Goal: Information Seeking & Learning: Learn about a topic

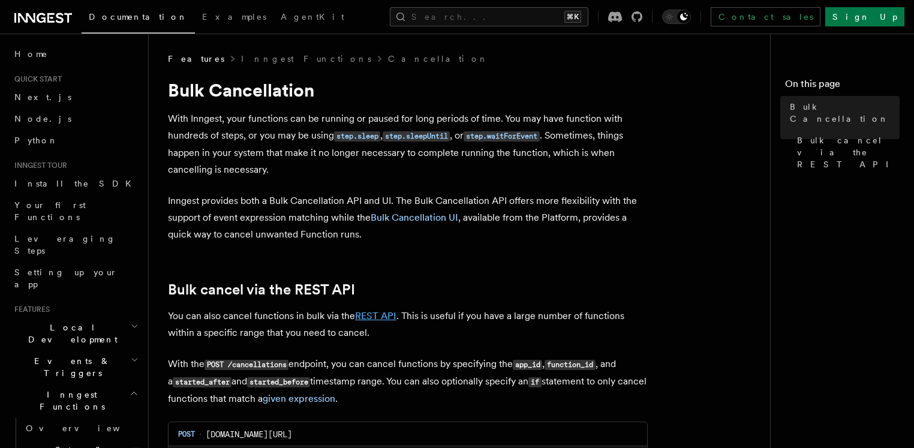
click at [376, 319] on link "REST API" at bounding box center [375, 315] width 41 height 11
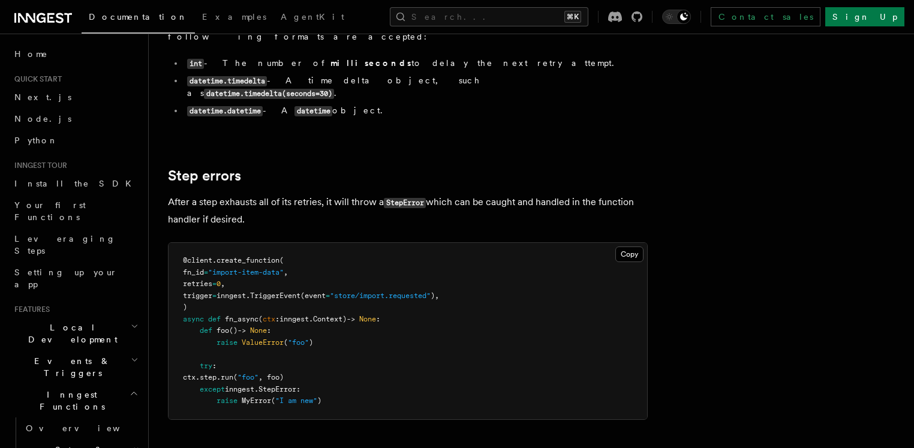
scroll to position [1433, 0]
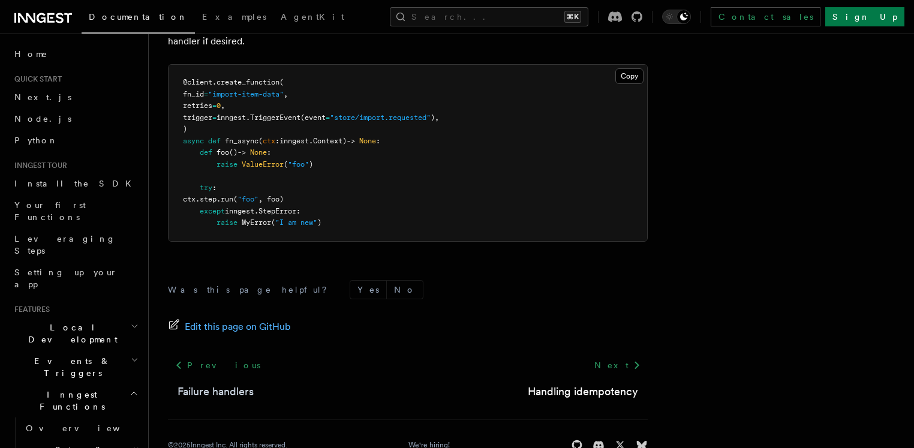
click at [225, 383] on link "Failure handlers" at bounding box center [215, 391] width 76 height 17
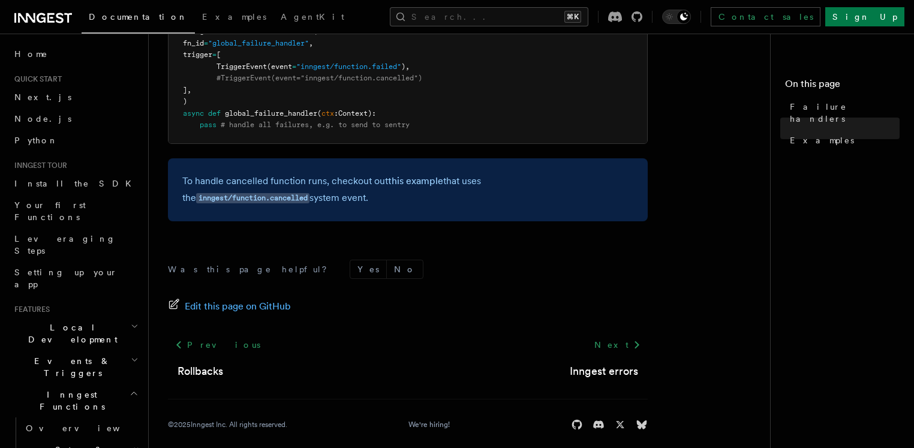
scroll to position [503, 0]
click at [309, 192] on code "inngest/function.cancelled" at bounding box center [252, 197] width 113 height 10
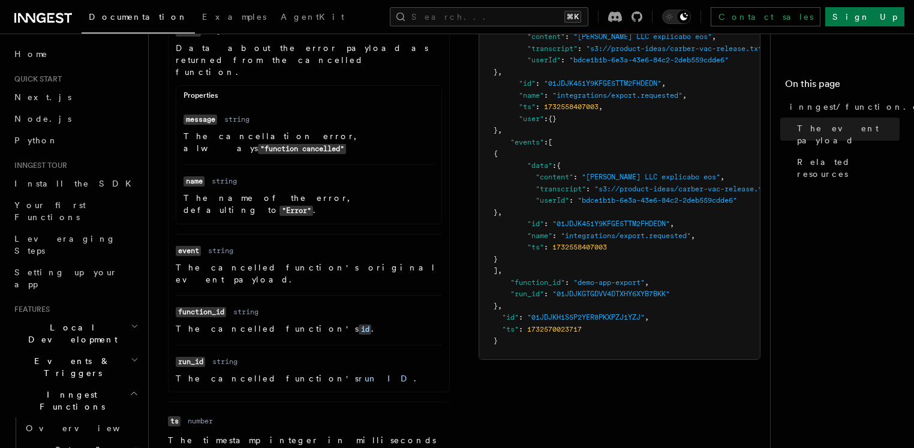
scroll to position [616, 0]
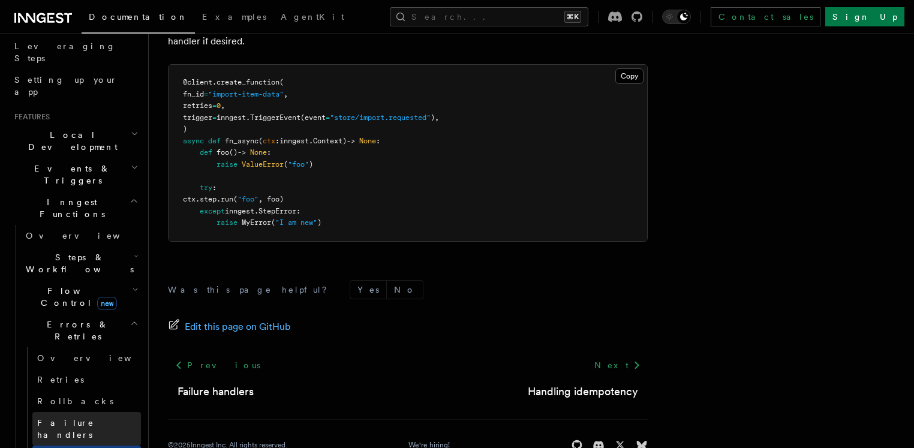
scroll to position [198, 0]
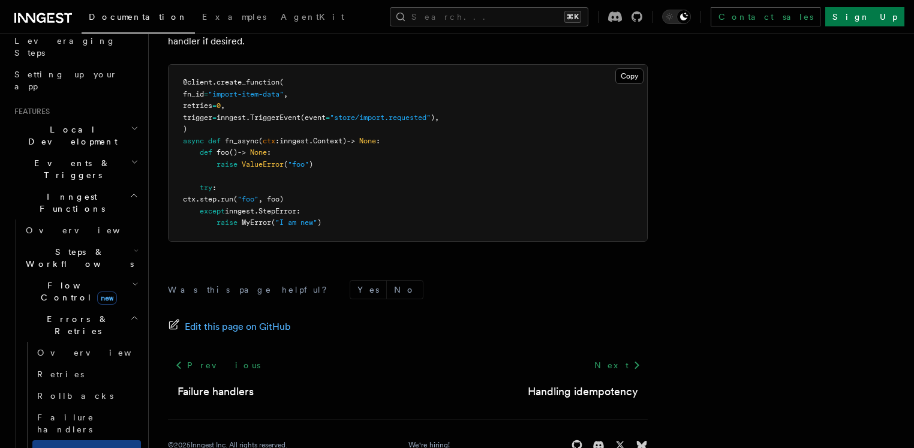
click at [64, 246] on span "Steps & Workflows" at bounding box center [77, 258] width 113 height 24
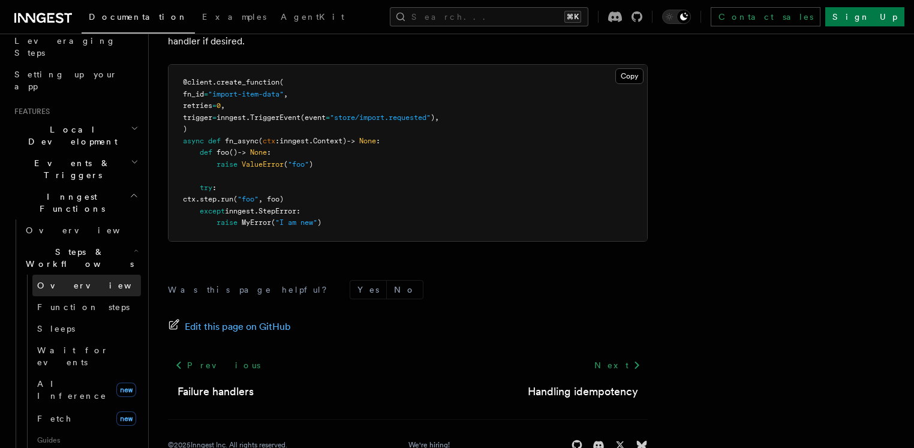
click at [56, 281] on span "Overview" at bounding box center [98, 286] width 123 height 10
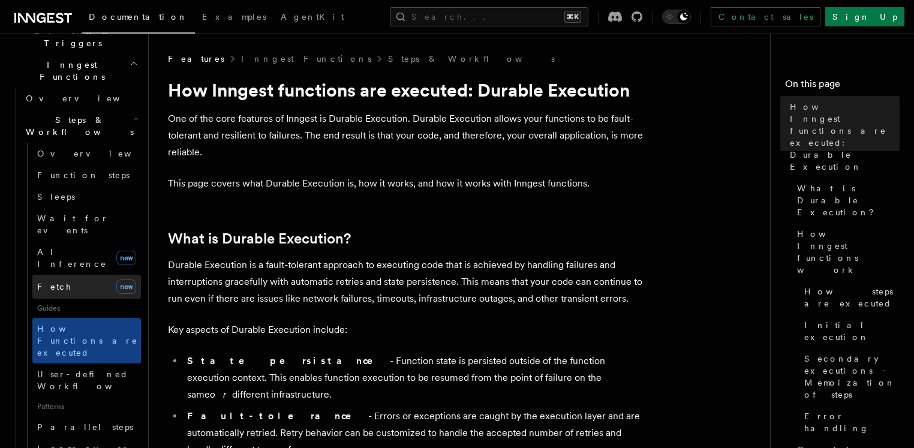
scroll to position [346, 0]
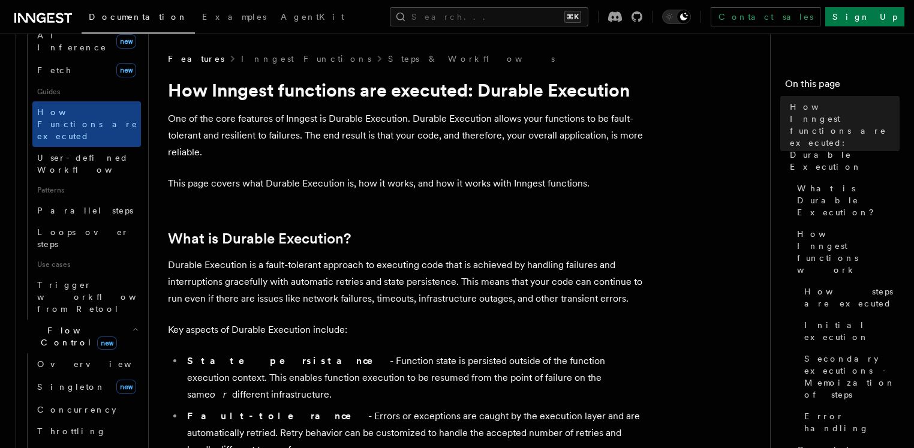
scroll to position [546, 0]
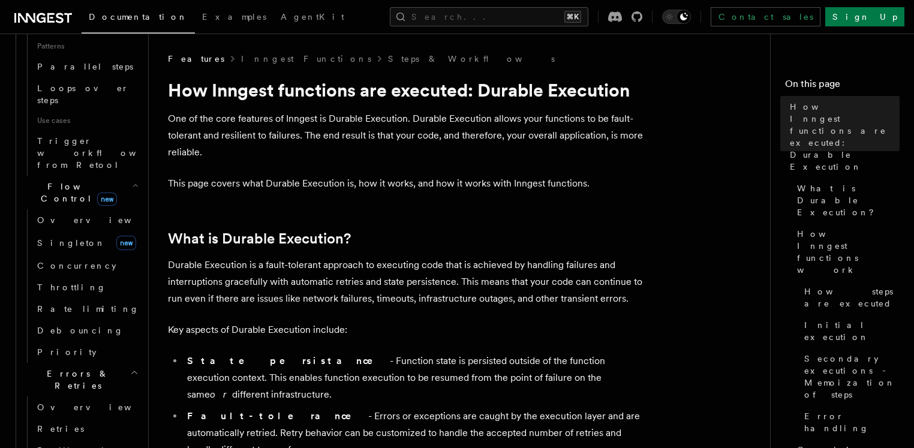
scroll to position [700, 0]
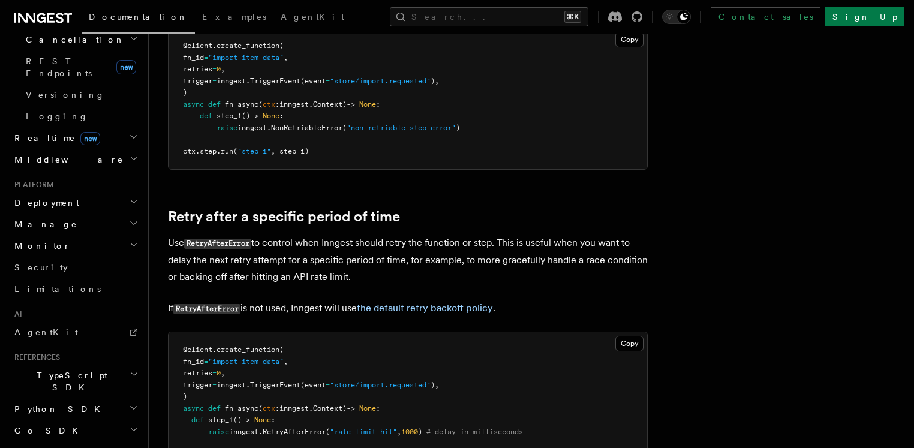
scroll to position [619, 0]
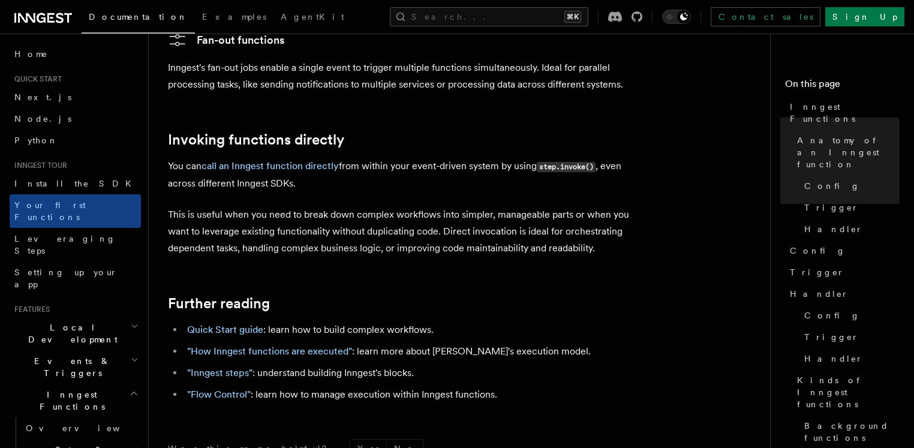
scroll to position [2445, 0]
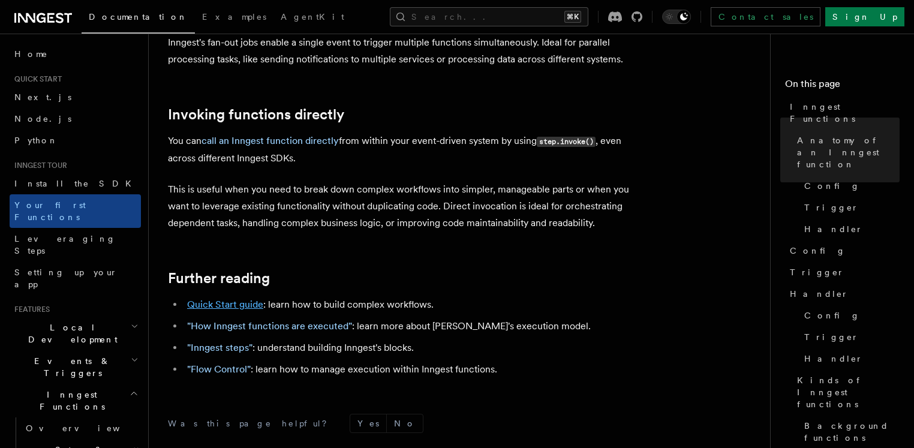
click at [218, 299] on link "Quick Start guide" at bounding box center [225, 304] width 76 height 11
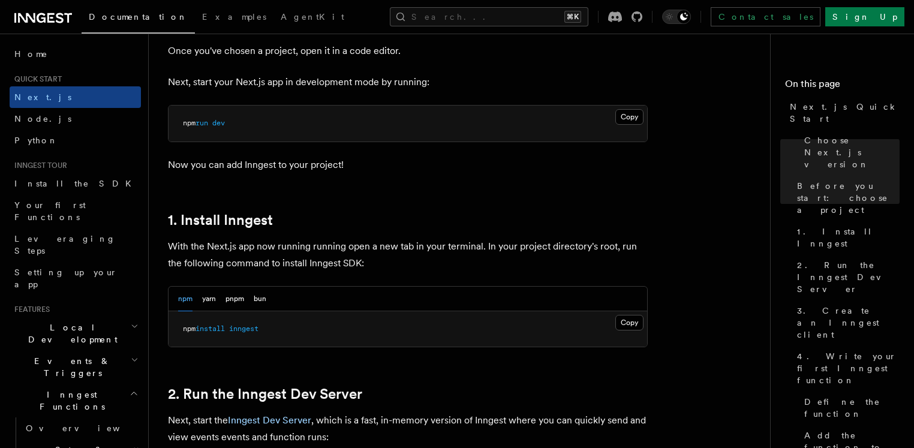
scroll to position [2474, 0]
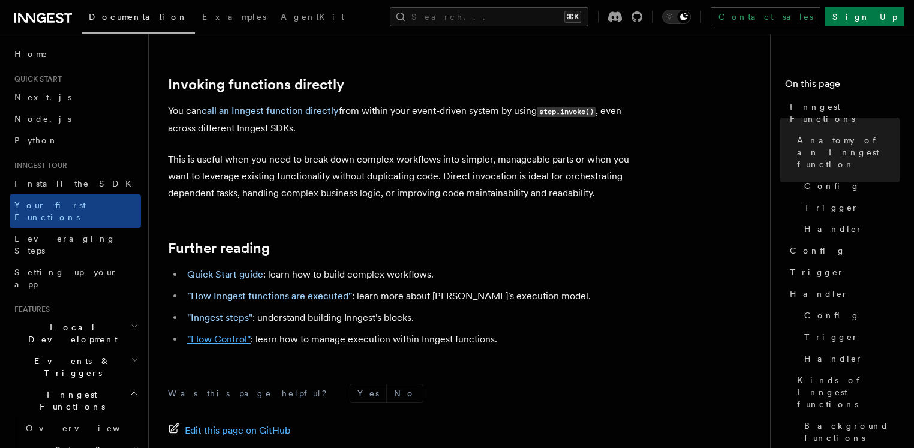
click at [226, 333] on link ""Flow Control"" at bounding box center [219, 338] width 64 height 11
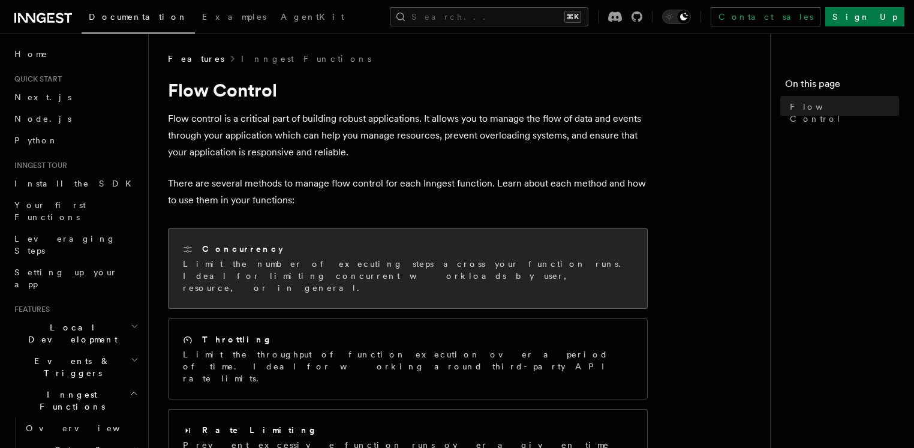
click at [230, 291] on div "Concurrency Limit the number of executing steps across your function runs. Idea…" at bounding box center [407, 268] width 478 height 80
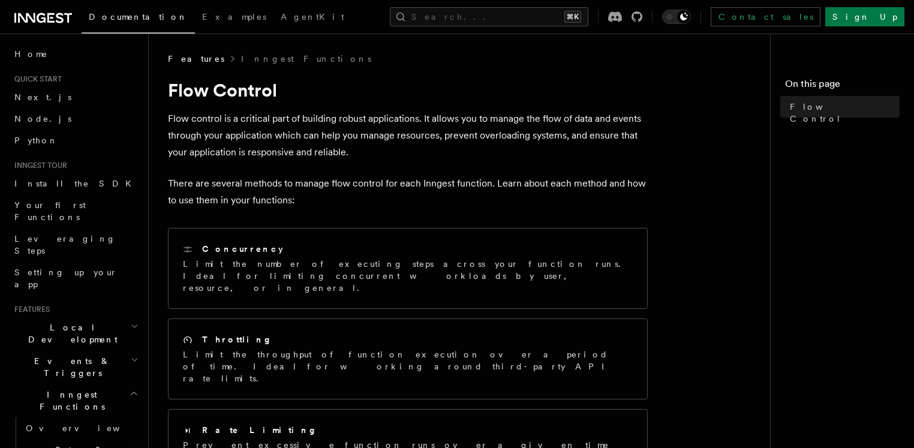
scroll to position [2545, 0]
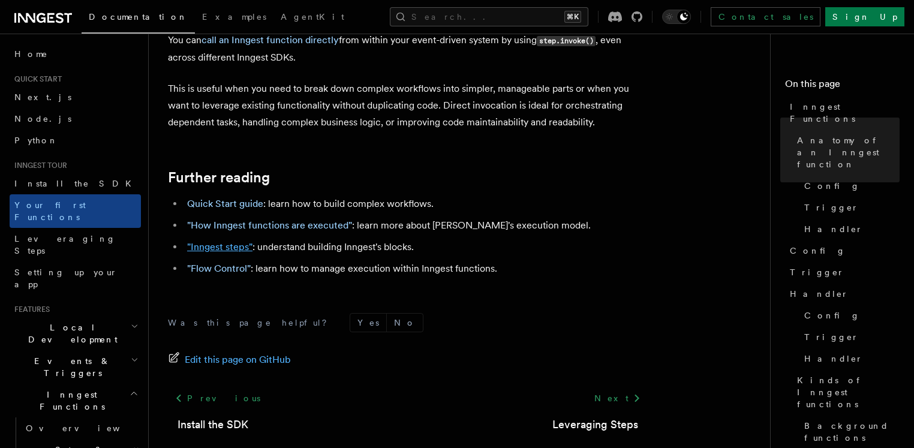
click at [235, 241] on link ""Inngest steps"" at bounding box center [219, 246] width 65 height 11
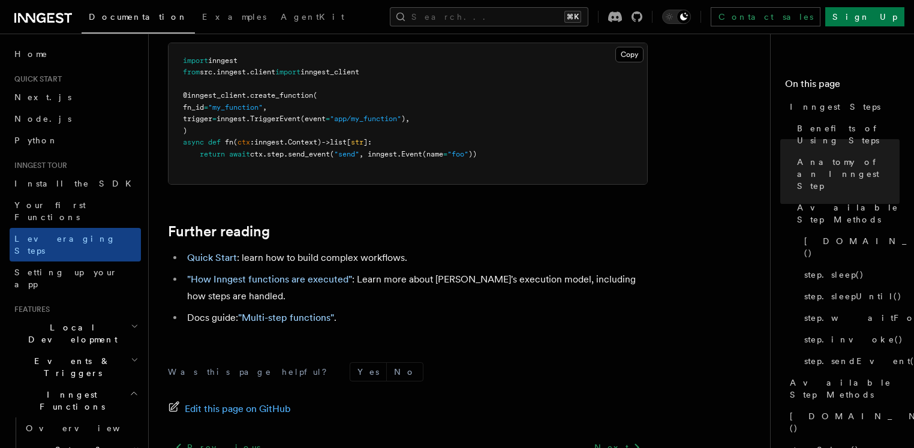
scroll to position [2848, 0]
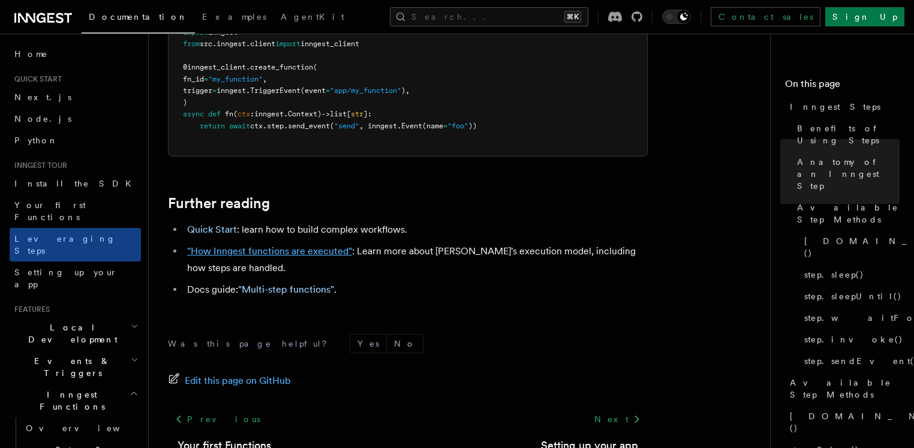
click at [331, 245] on link ""How Inngest functions are executed"" at bounding box center [269, 250] width 165 height 11
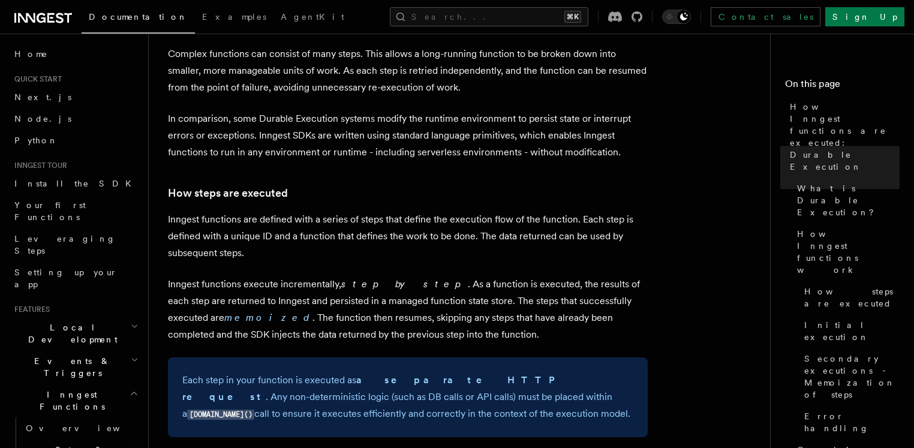
scroll to position [841, 0]
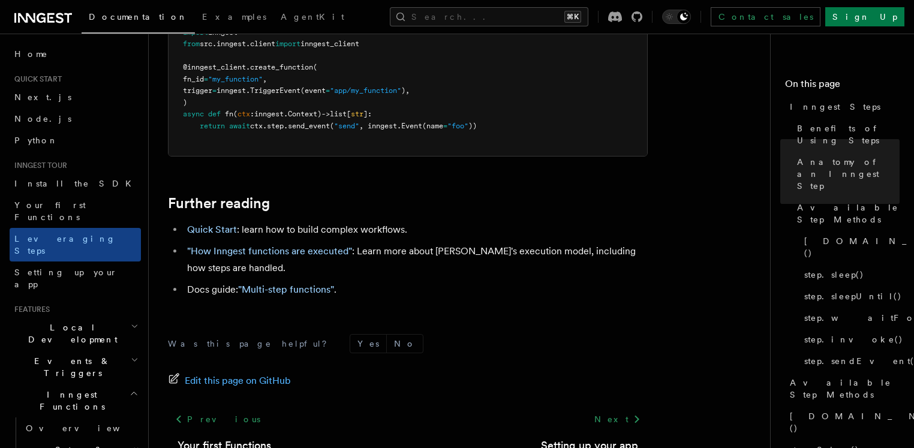
scroll to position [2561, 0]
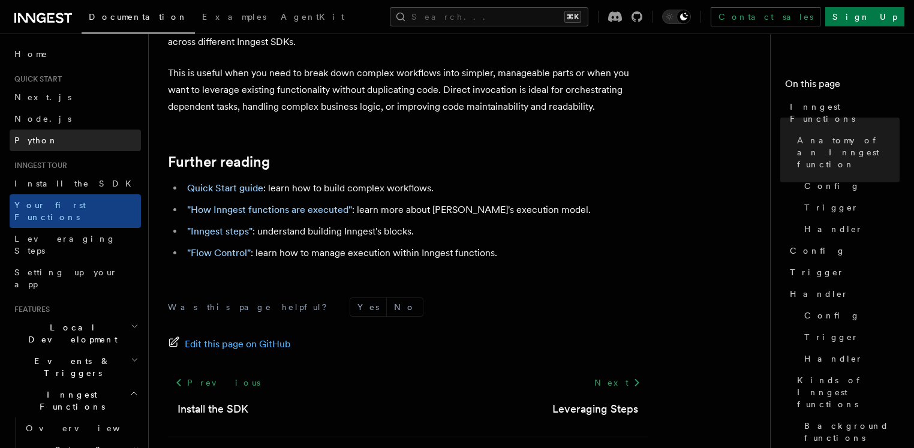
click at [91, 137] on link "Python" at bounding box center [75, 140] width 131 height 22
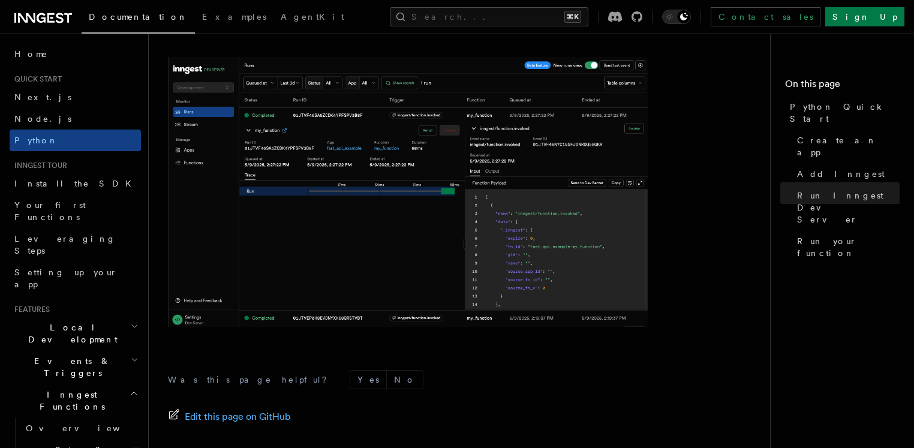
scroll to position [2459, 0]
